Goal: Navigation & Orientation: Understand site structure

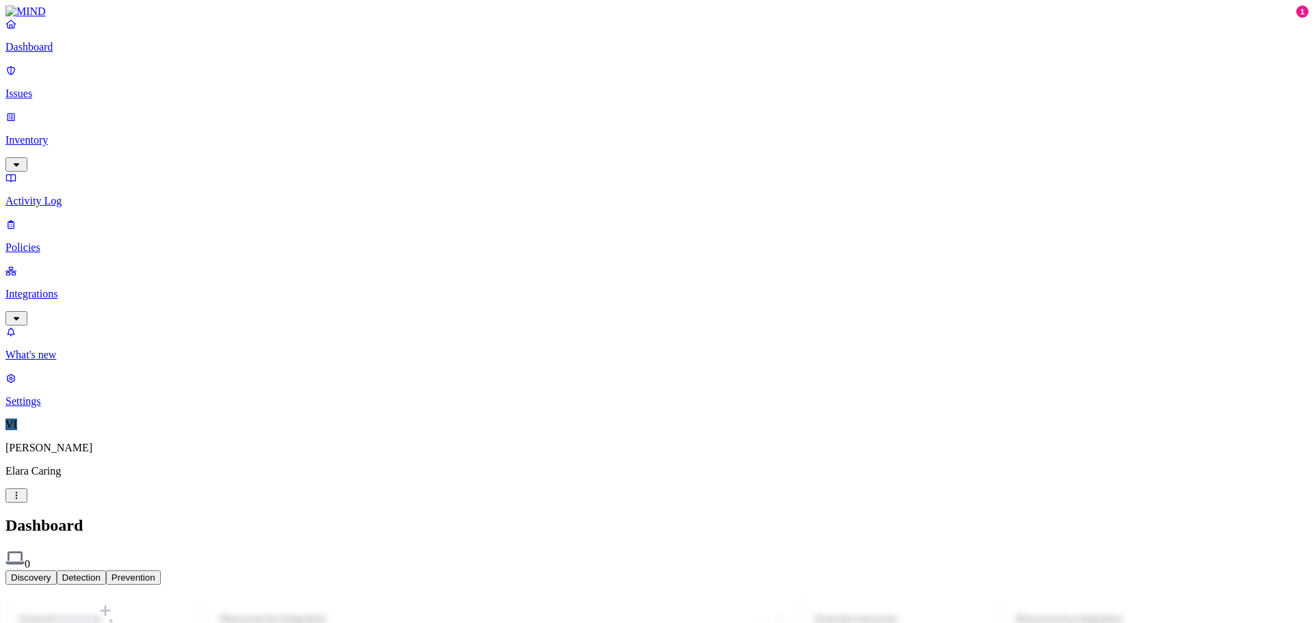
click at [100, 341] on nav "Dashboard Issues Inventory Activity Log Policies Integrations What's new 1 Sett…" at bounding box center [656, 213] width 1303 height 390
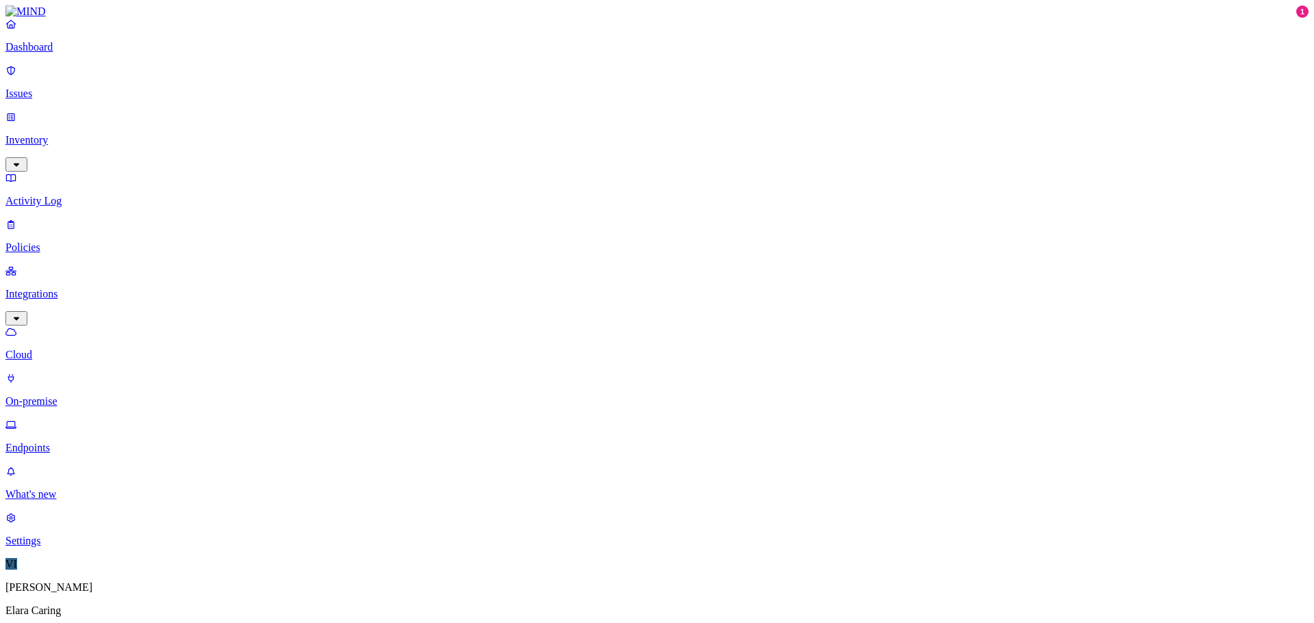
click at [54, 53] on p "Dashboard" at bounding box center [656, 47] width 1303 height 12
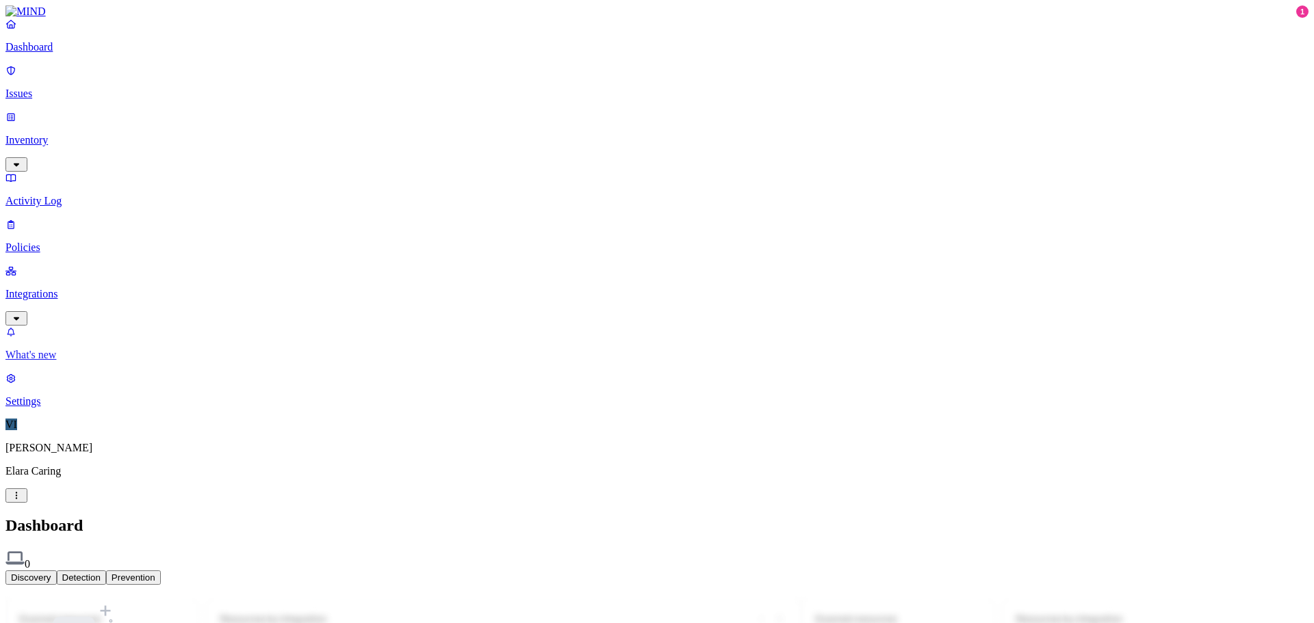
click at [83, 361] on p "What's new" at bounding box center [656, 355] width 1303 height 12
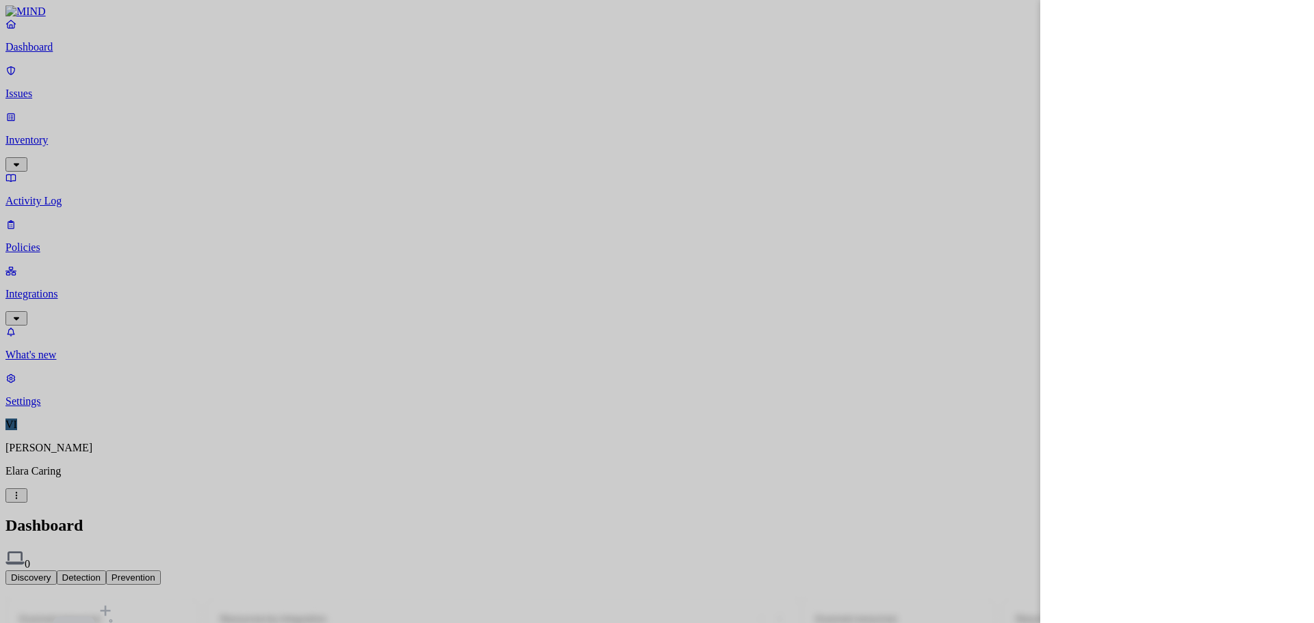
click at [74, 452] on div at bounding box center [657, 311] width 1314 height 623
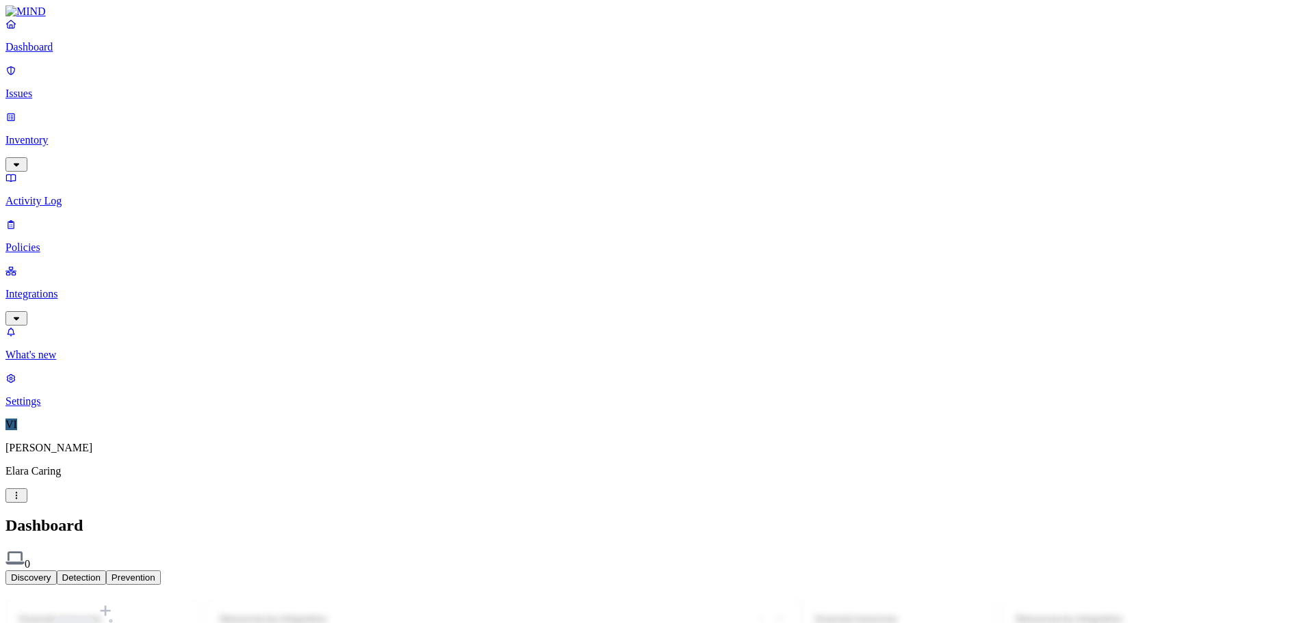
click at [161, 571] on button "Prevention" at bounding box center [133, 578] width 55 height 14
click at [106, 571] on button "Detection" at bounding box center [81, 578] width 49 height 14
